Goal: Task Accomplishment & Management: Manage account settings

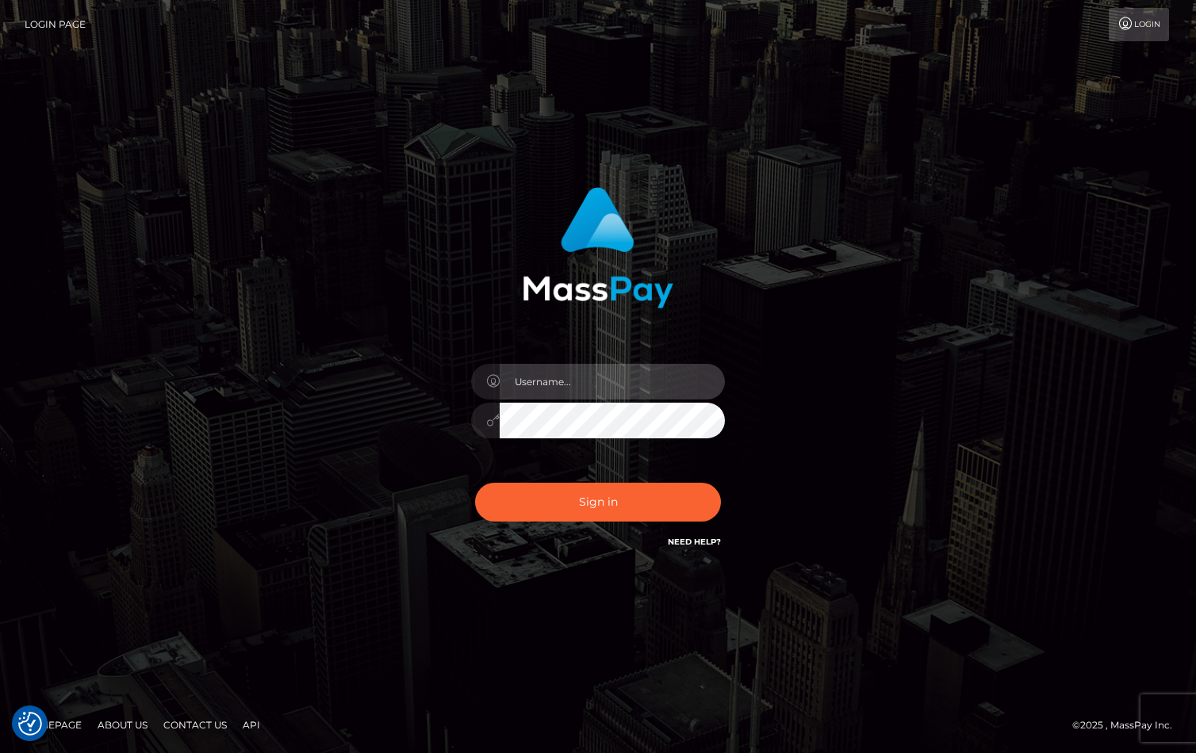
click at [556, 364] on input "text" at bounding box center [612, 382] width 225 height 36
click at [564, 376] on input "text" at bounding box center [612, 382] width 225 height 36
type input "christianc.xcite"
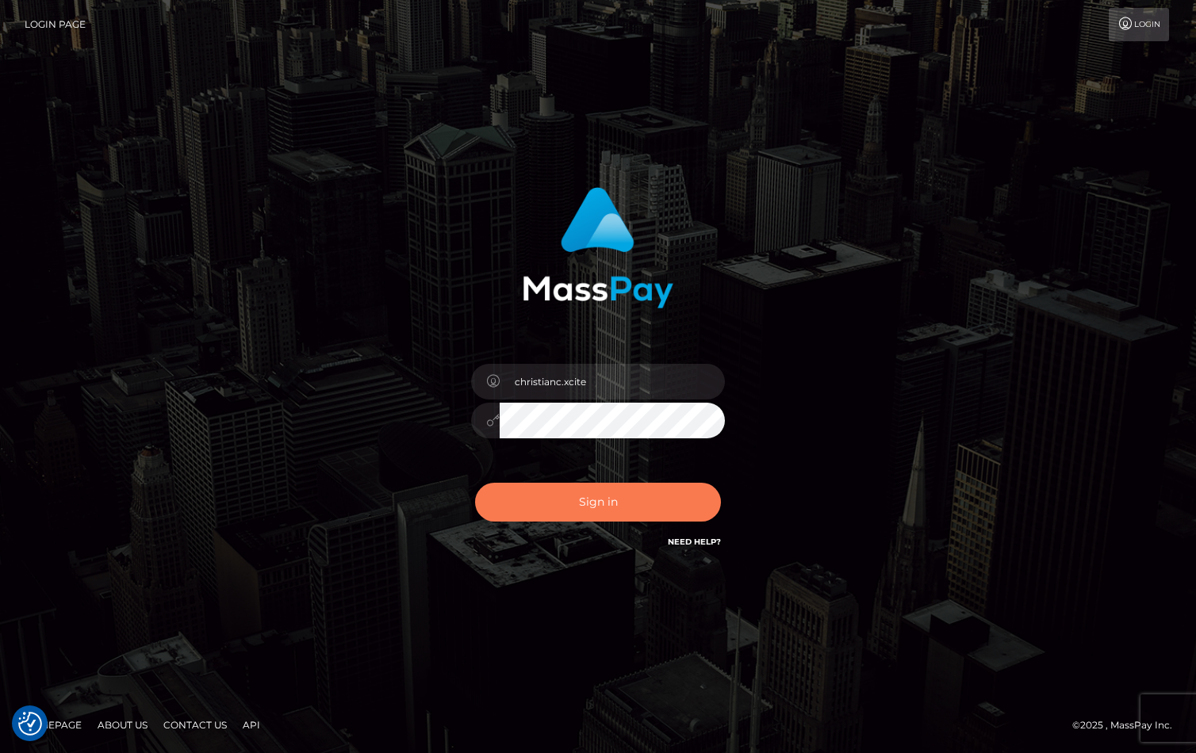
click at [649, 504] on button "Sign in" at bounding box center [598, 502] width 246 height 39
checkbox input "true"
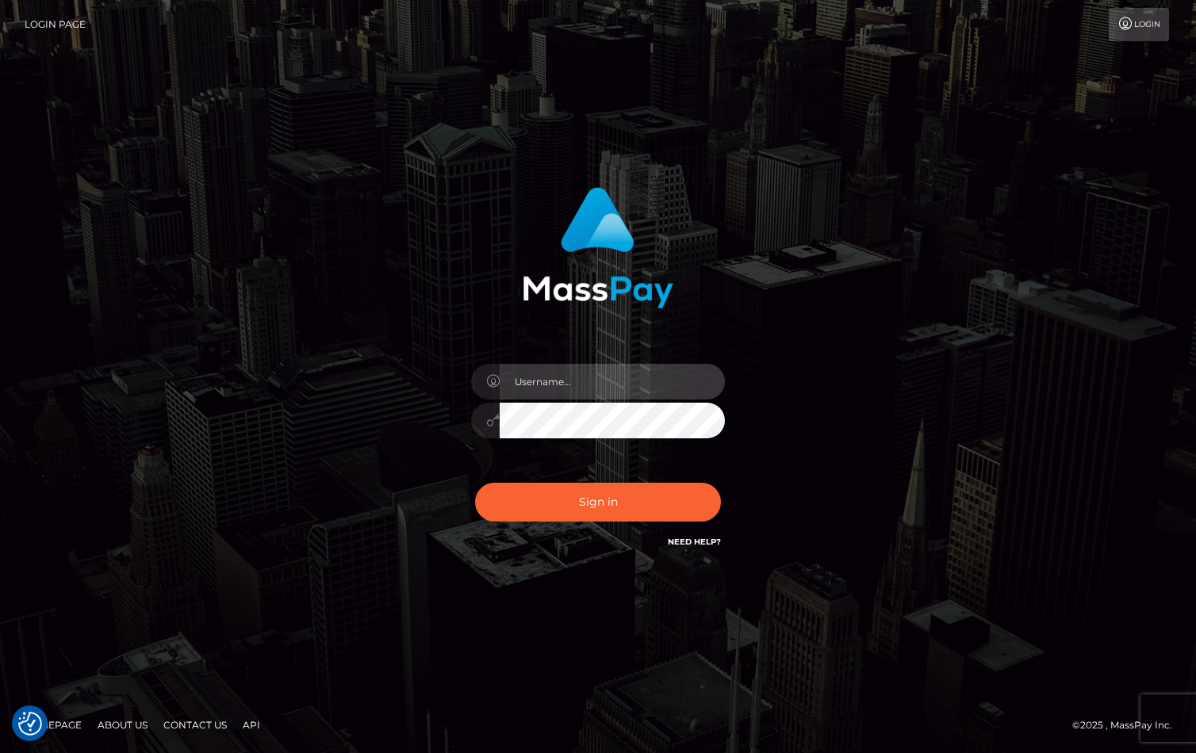
click at [548, 389] on input "text" at bounding box center [612, 382] width 225 height 36
click at [548, 388] on input "text" at bounding box center [612, 382] width 225 height 36
type input "christianc.xcite"
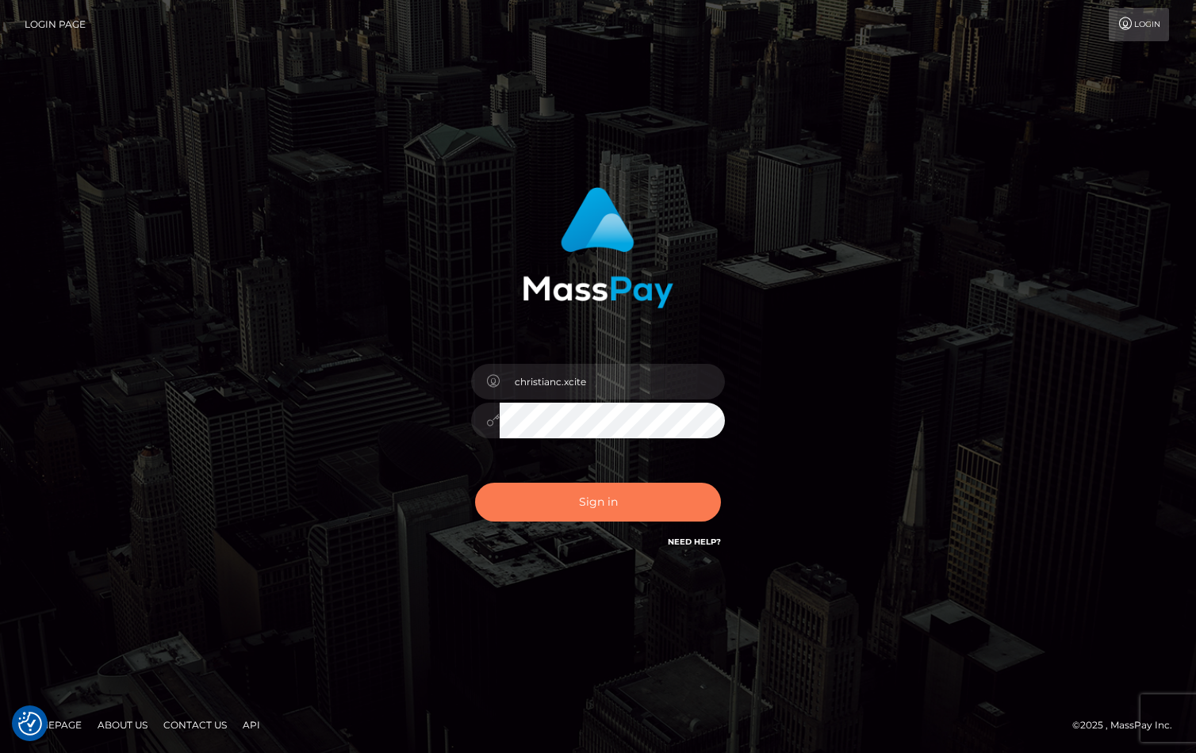
click at [574, 498] on button "Sign in" at bounding box center [598, 502] width 246 height 39
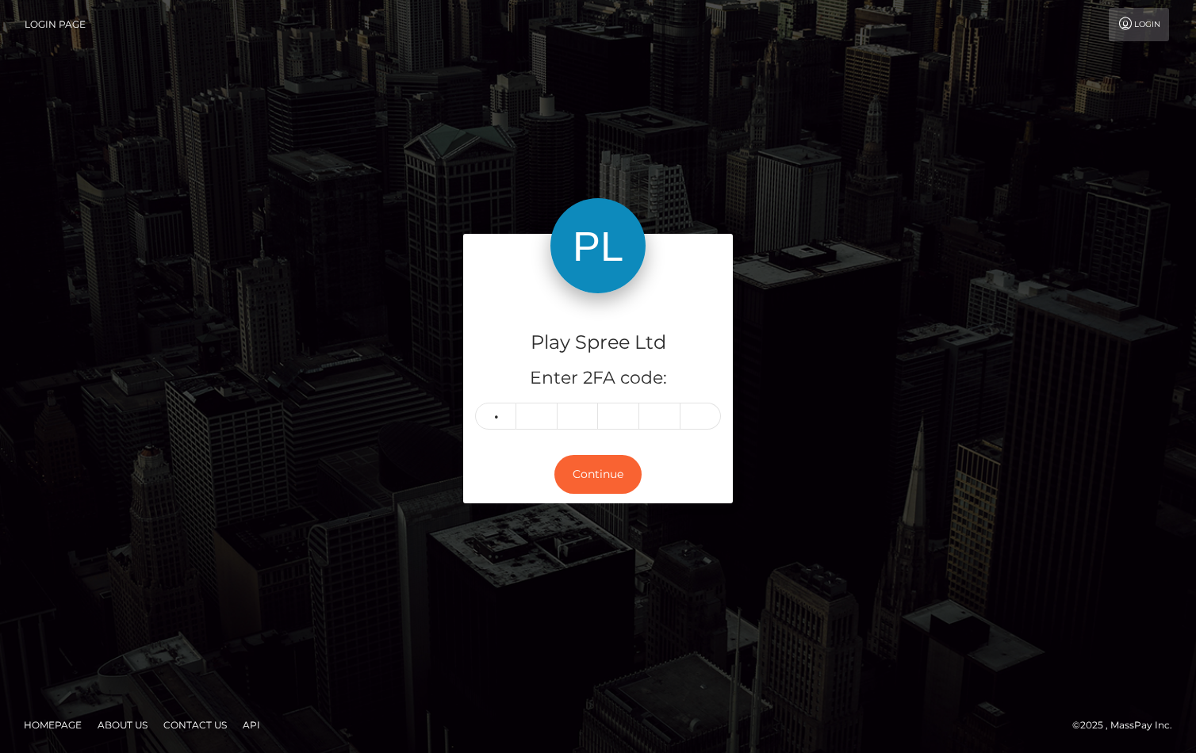
type input "1"
type input "8"
type input "1"
type input "7"
type input "3"
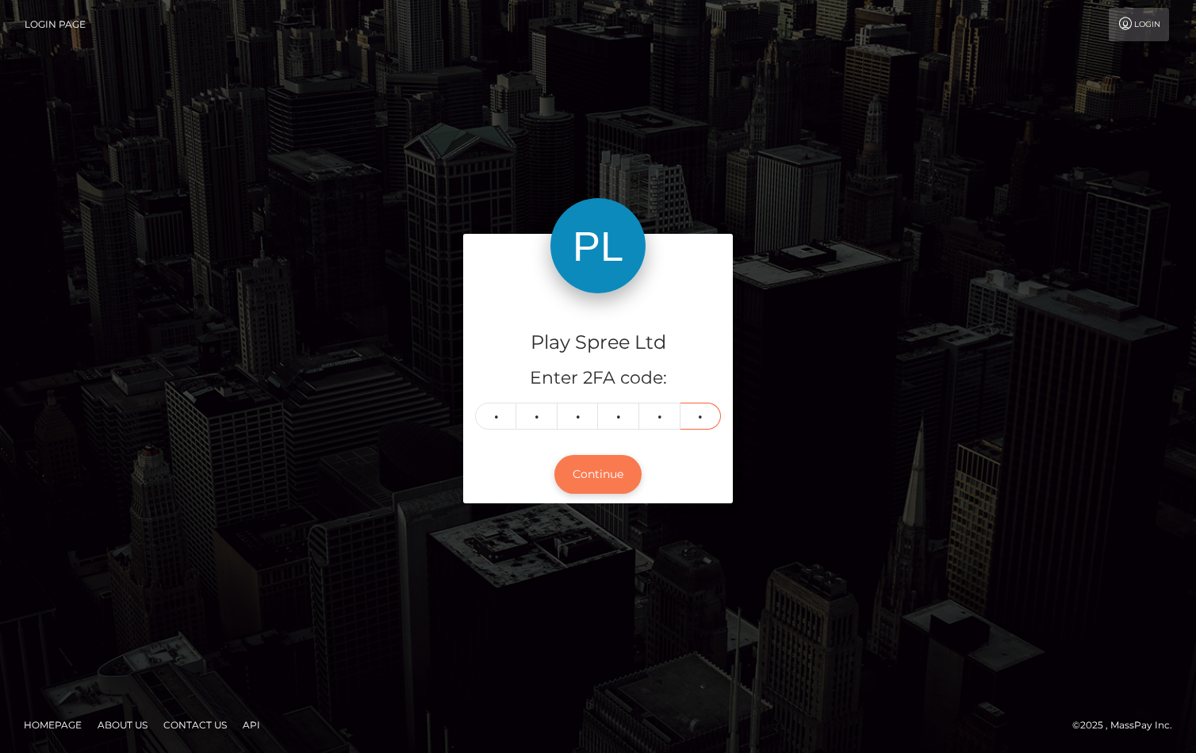
type input "0"
click at [596, 473] on button "Continue" at bounding box center [597, 474] width 87 height 39
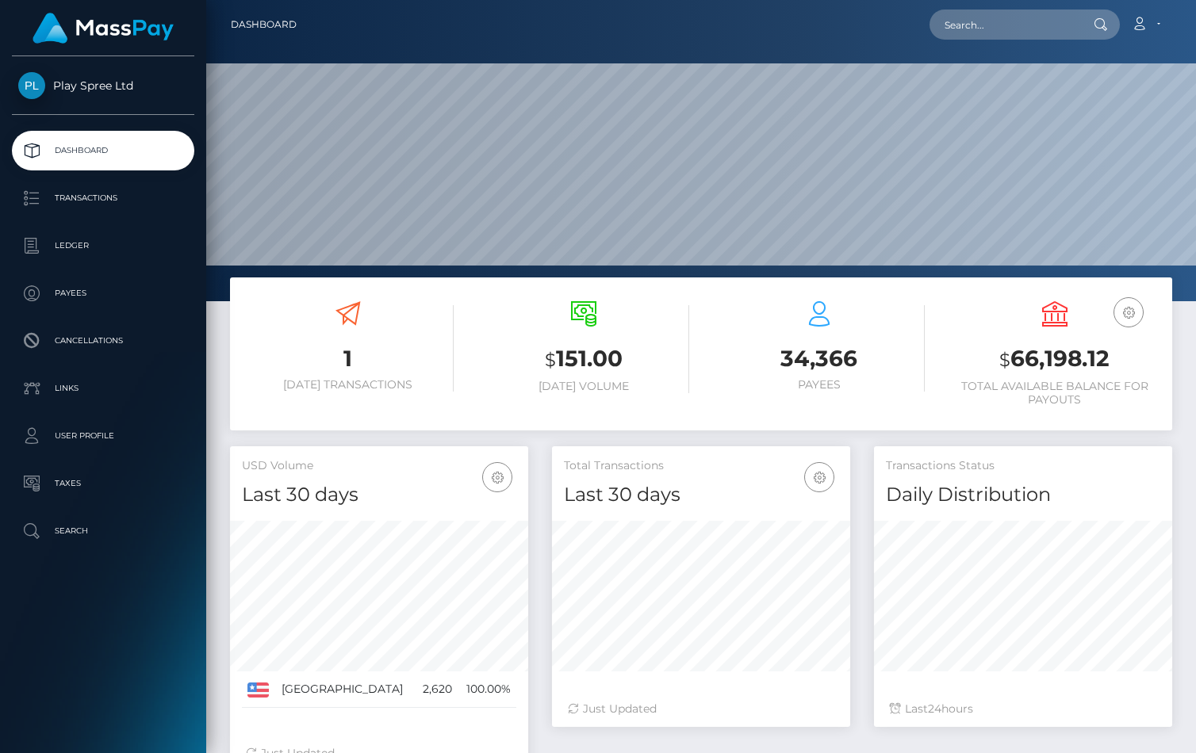
scroll to position [281, 298]
